Goal: Information Seeking & Learning: Learn about a topic

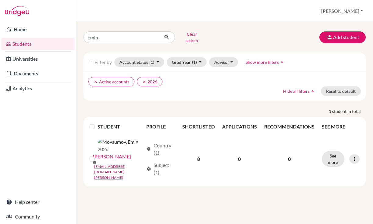
click at [50, 44] on link "Students" at bounding box center [37, 44] width 73 height 12
click at [190, 35] on button "Clear search" at bounding box center [192, 37] width 34 height 16
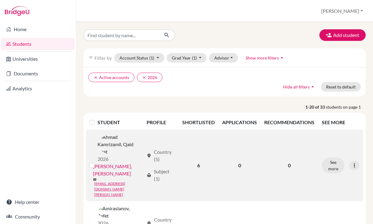
click at [107, 162] on link "Ahmad Kamrizamil, Qaid Izzat" at bounding box center [118, 169] width 51 height 15
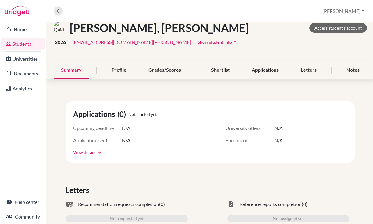
scroll to position [16, 0]
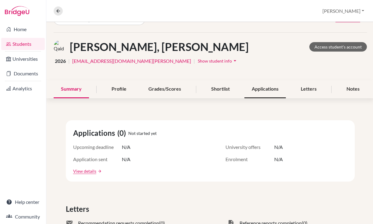
click at [270, 91] on div "Applications" at bounding box center [264, 89] width 41 height 18
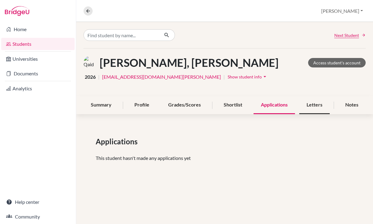
click at [312, 107] on div "Letters" at bounding box center [314, 105] width 30 height 18
click at [224, 107] on div "Shortlist" at bounding box center [232, 105] width 33 height 18
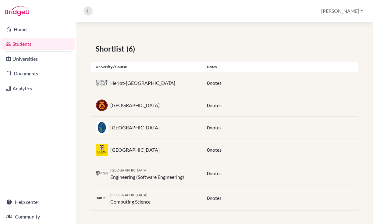
scroll to position [94, 0]
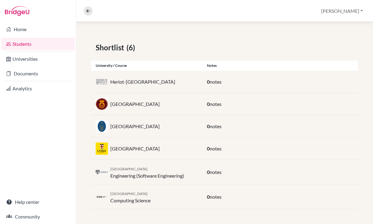
drag, startPoint x: 171, startPoint y: 126, endPoint x: 155, endPoint y: 125, distance: 16.5
click at [155, 125] on p "Universiti Teknologi Petronas" at bounding box center [134, 125] width 49 height 7
drag, startPoint x: 173, startPoint y: 126, endPoint x: 107, endPoint y: 126, distance: 65.5
click at [107, 126] on div "Universiti Teknologi Petronas" at bounding box center [146, 126] width 111 height 12
copy div "Universiti Teknologi Petronas"
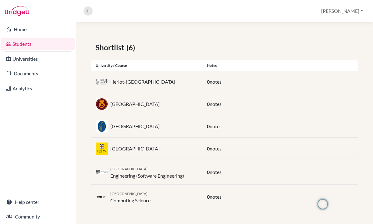
drag, startPoint x: 175, startPoint y: 103, endPoint x: 110, endPoint y: 105, distance: 65.8
click at [110, 105] on div "Universiti Teknologi Malaysia" at bounding box center [146, 104] width 111 height 12
copy p "Universiti Teknologi Malaysia"
